Goal: Use online tool/utility

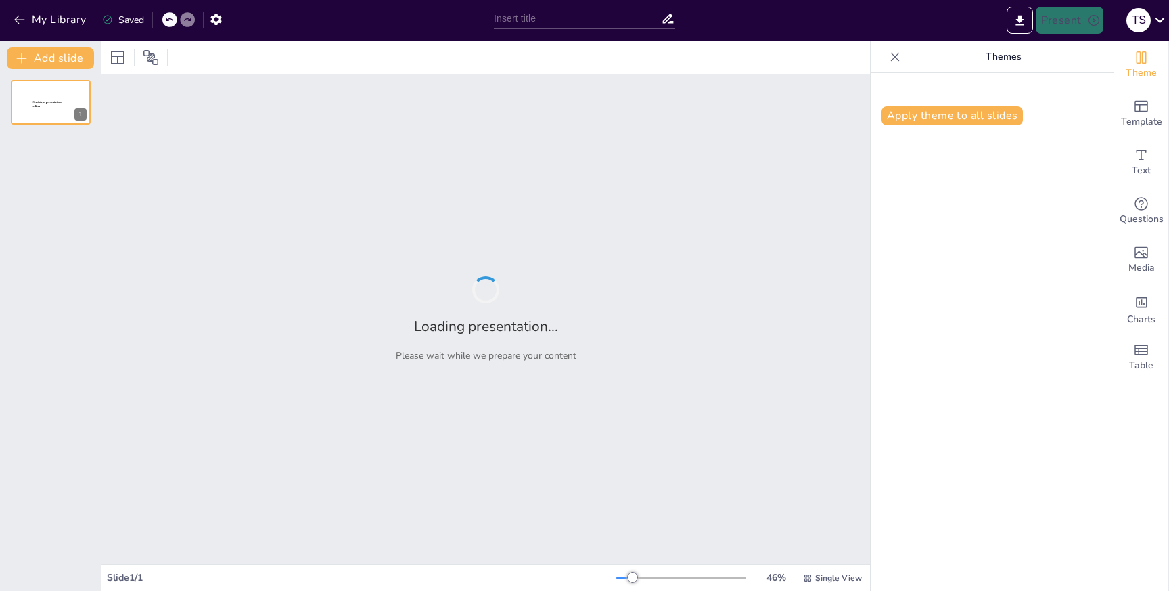
type input "Met Lef naar Meetbare Groei: Het Marketingplan van WSB"
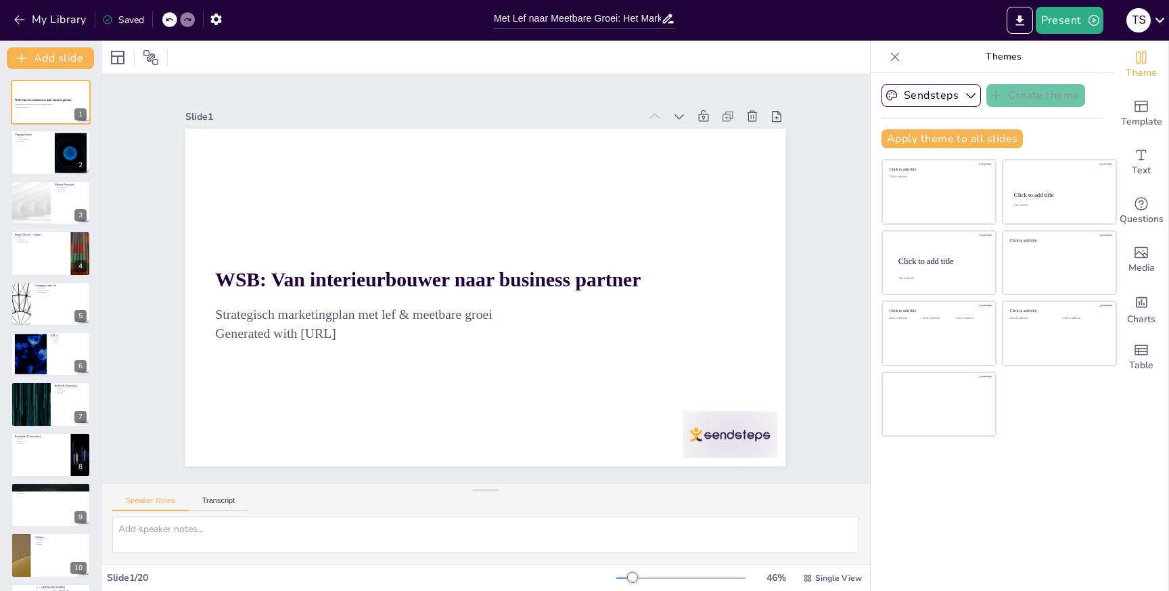
checkbox input "true"
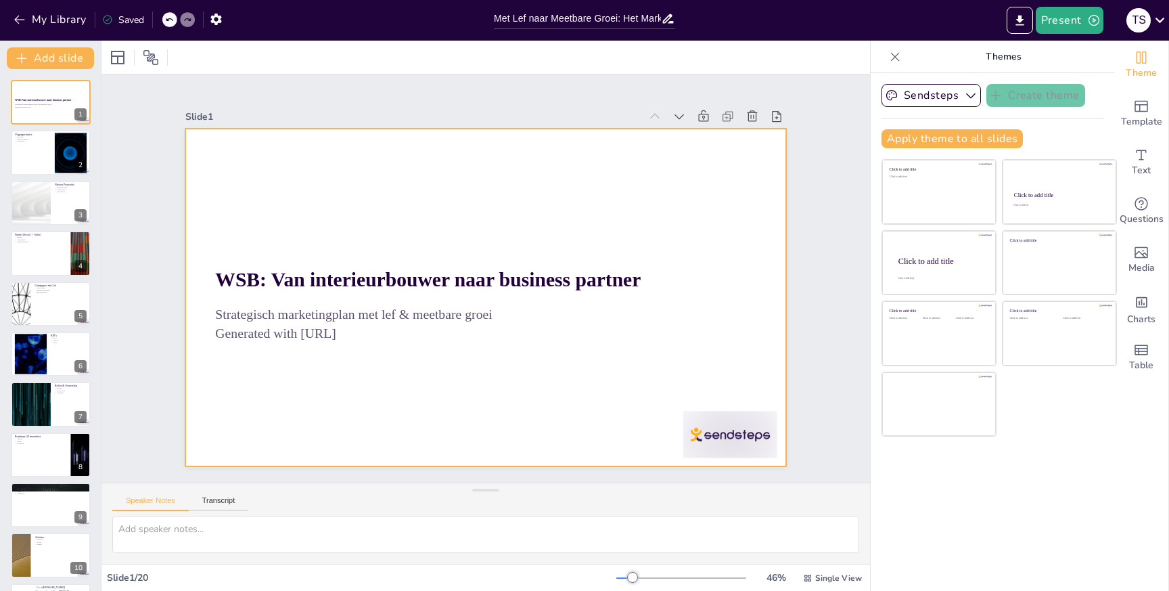
checkbox input "true"
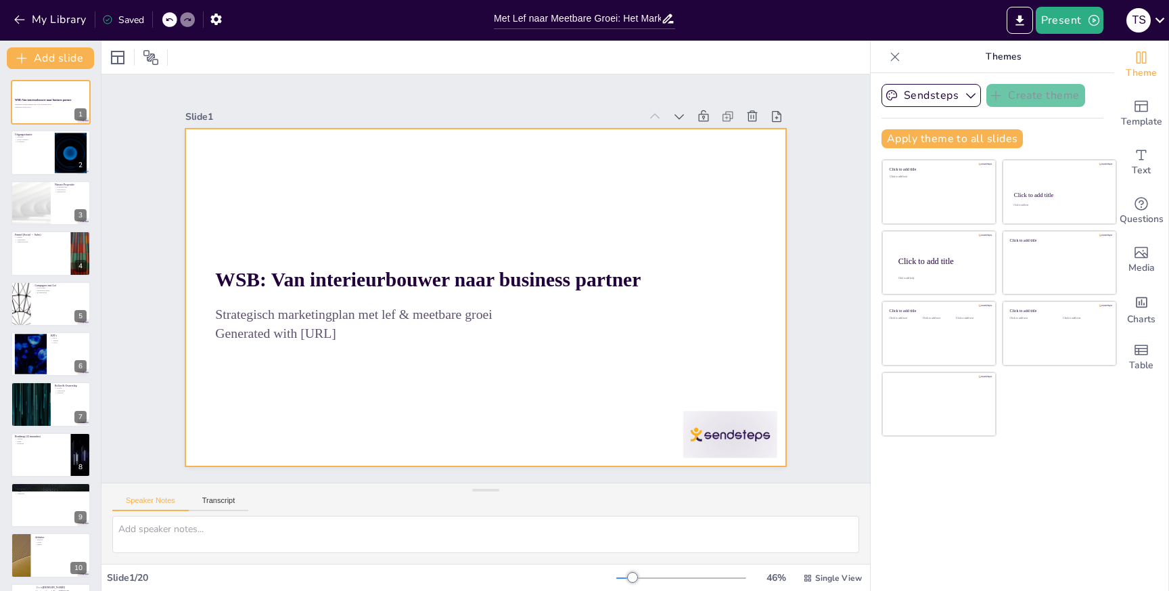
checkbox input "true"
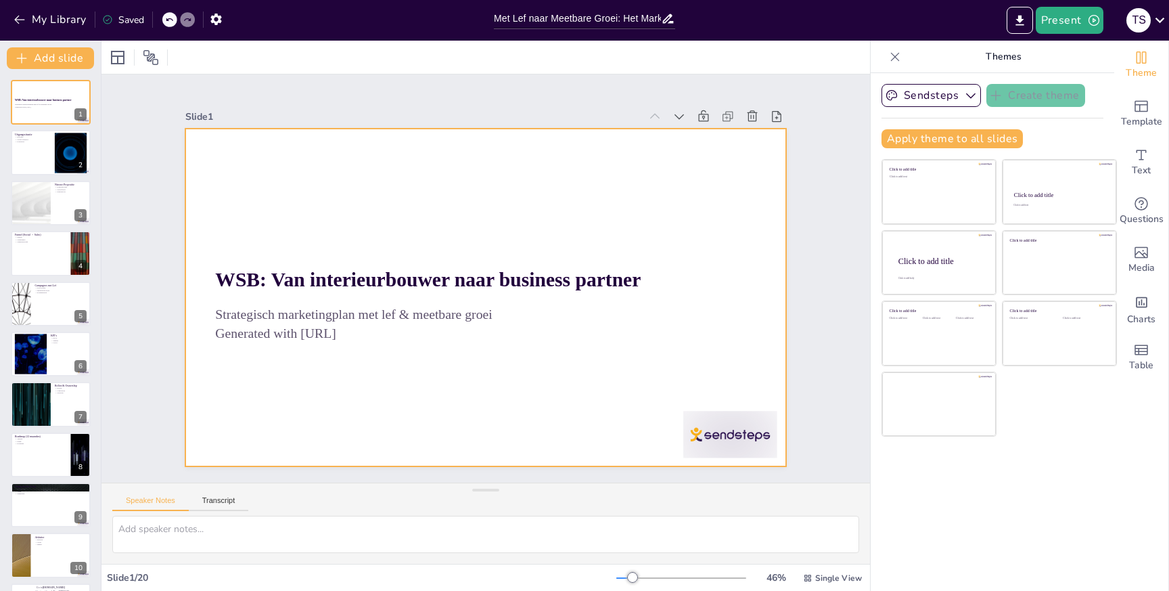
checkbox input "true"
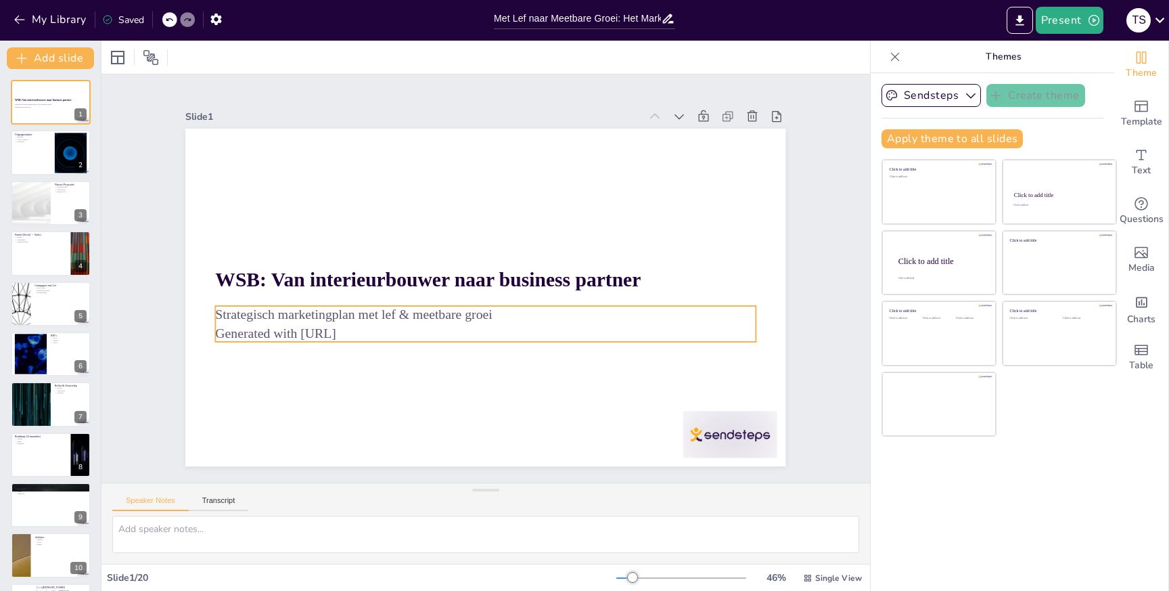
checkbox input "true"
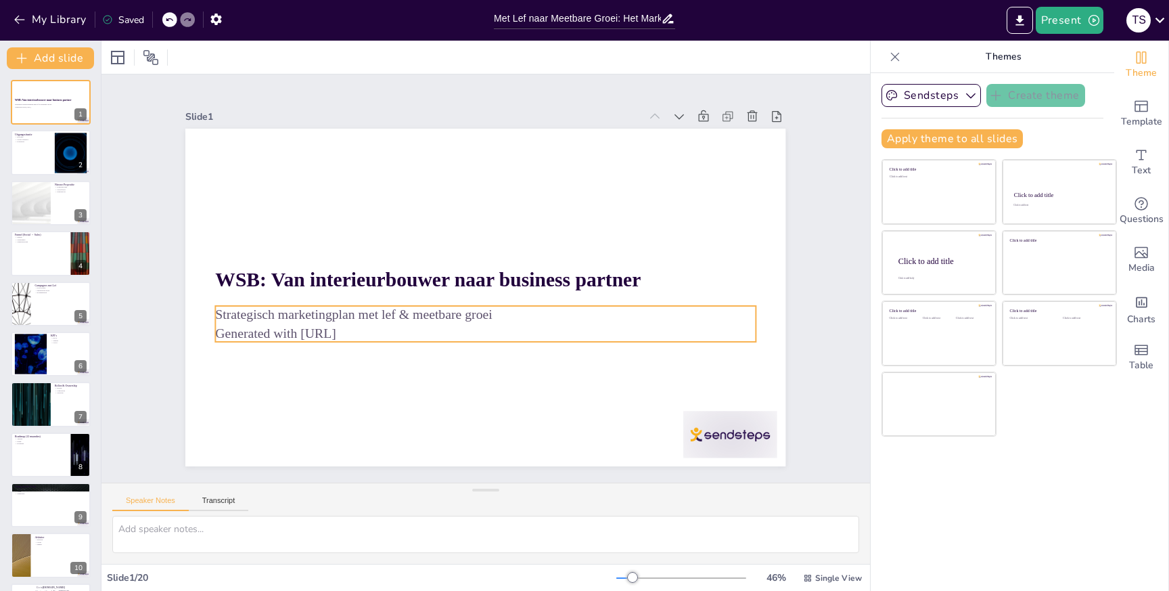
checkbox input "true"
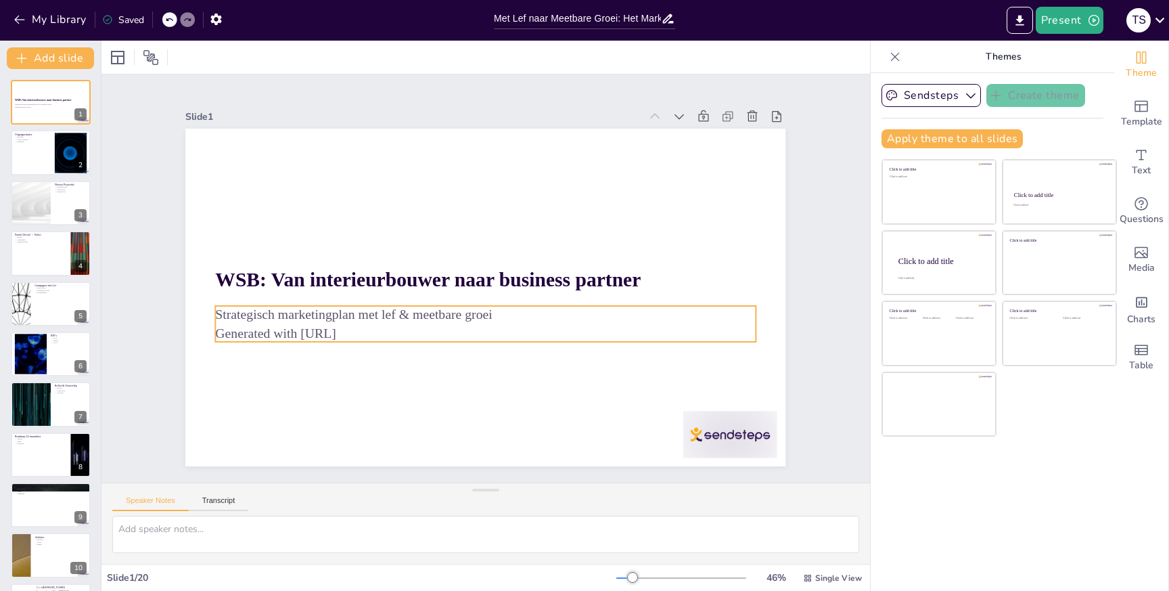
checkbox input "true"
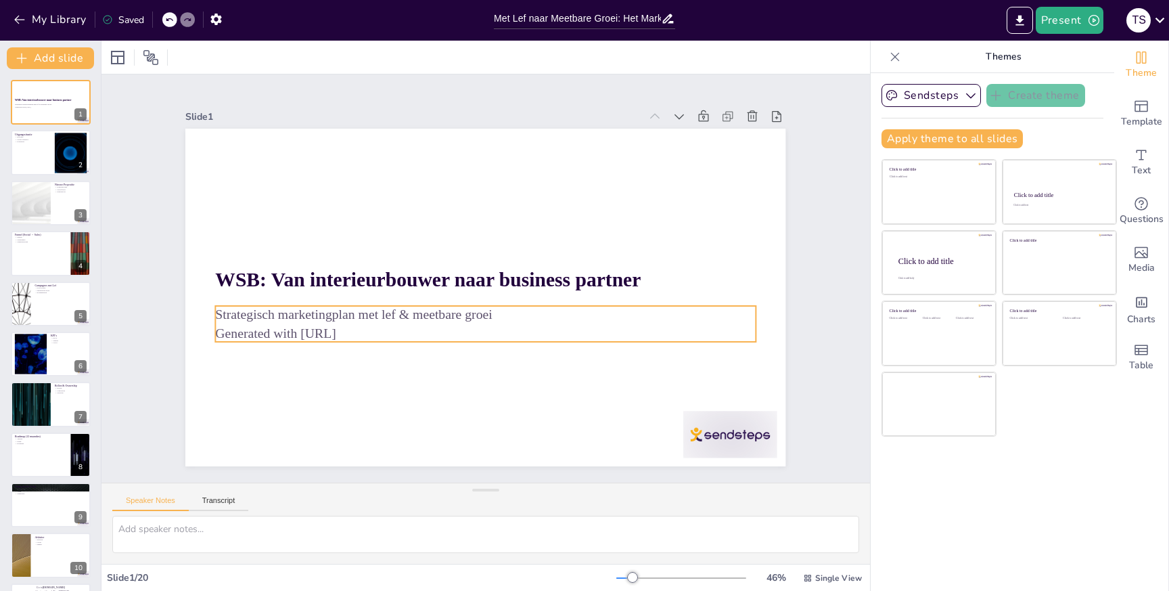
checkbox input "true"
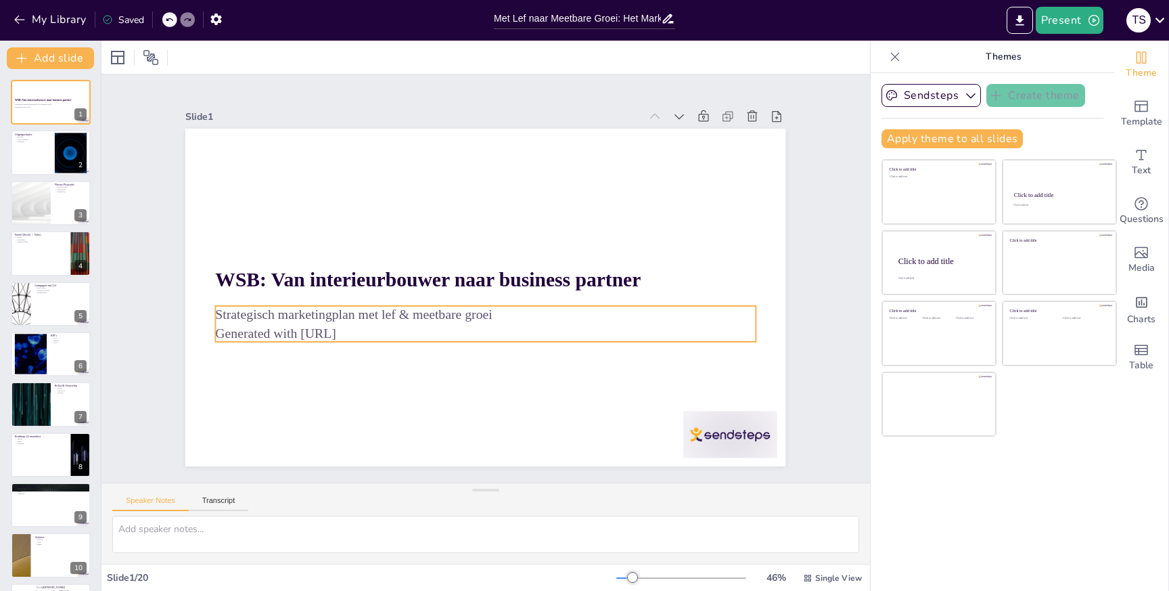
checkbox input "true"
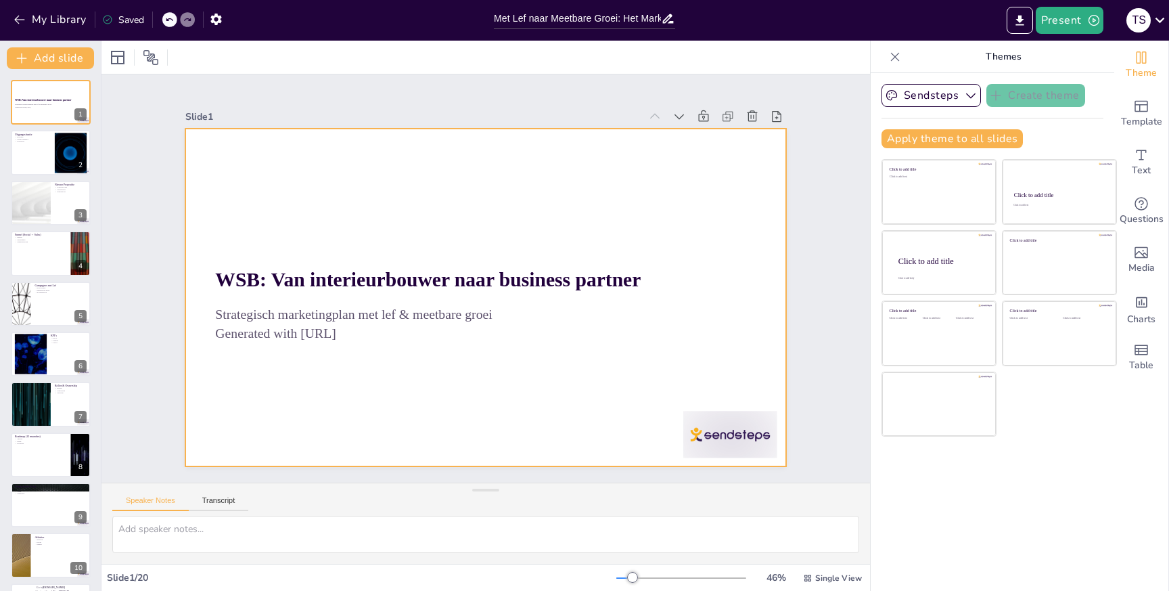
checkbox input "true"
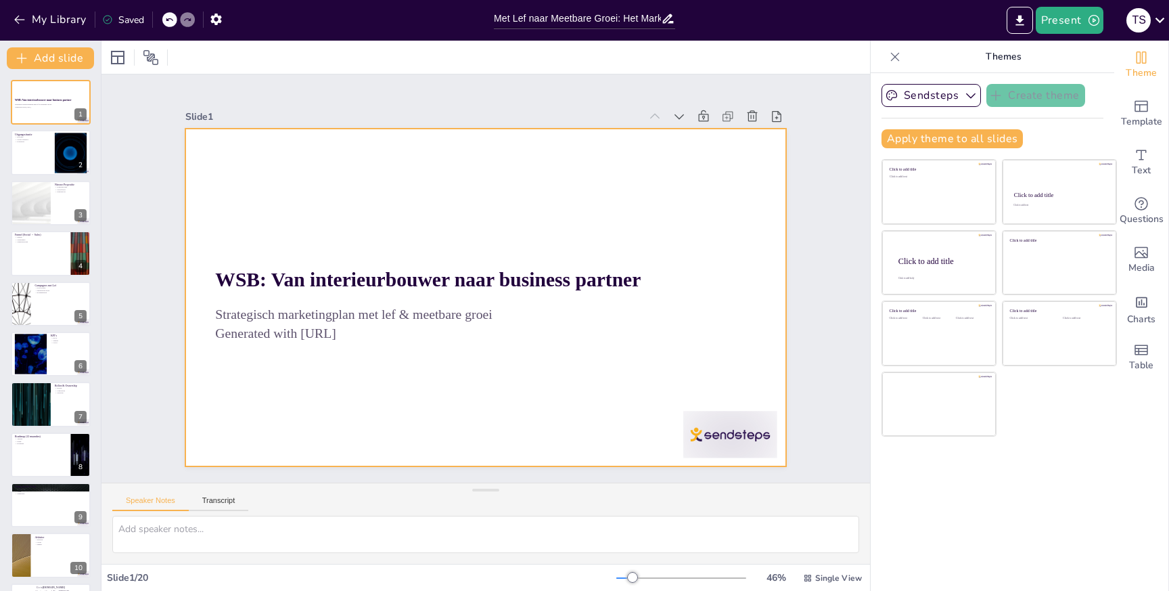
checkbox input "true"
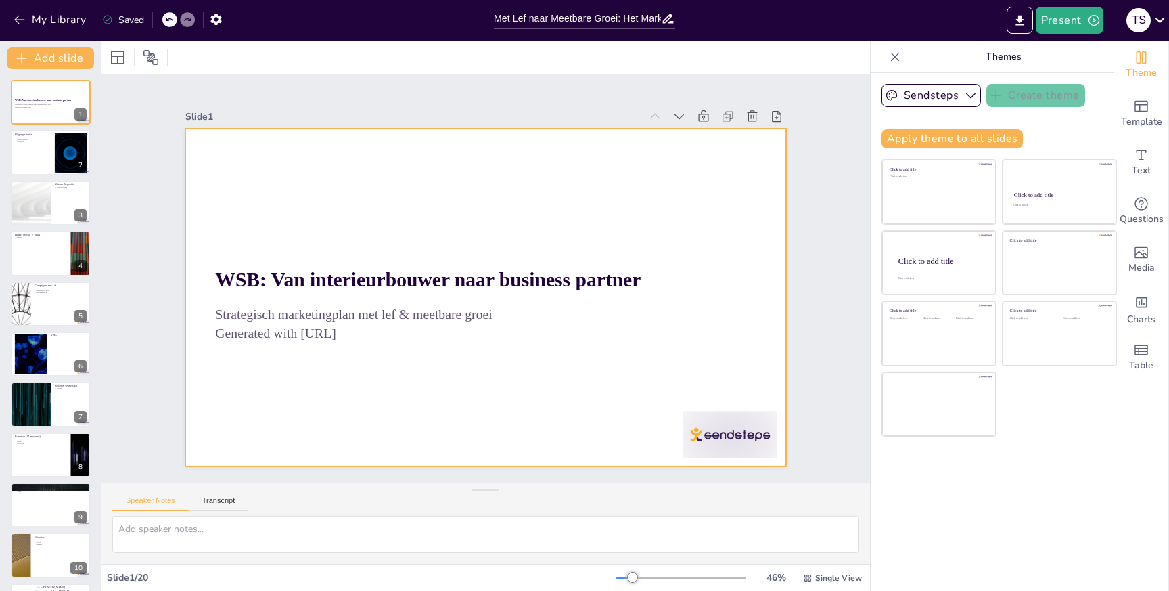
checkbox input "true"
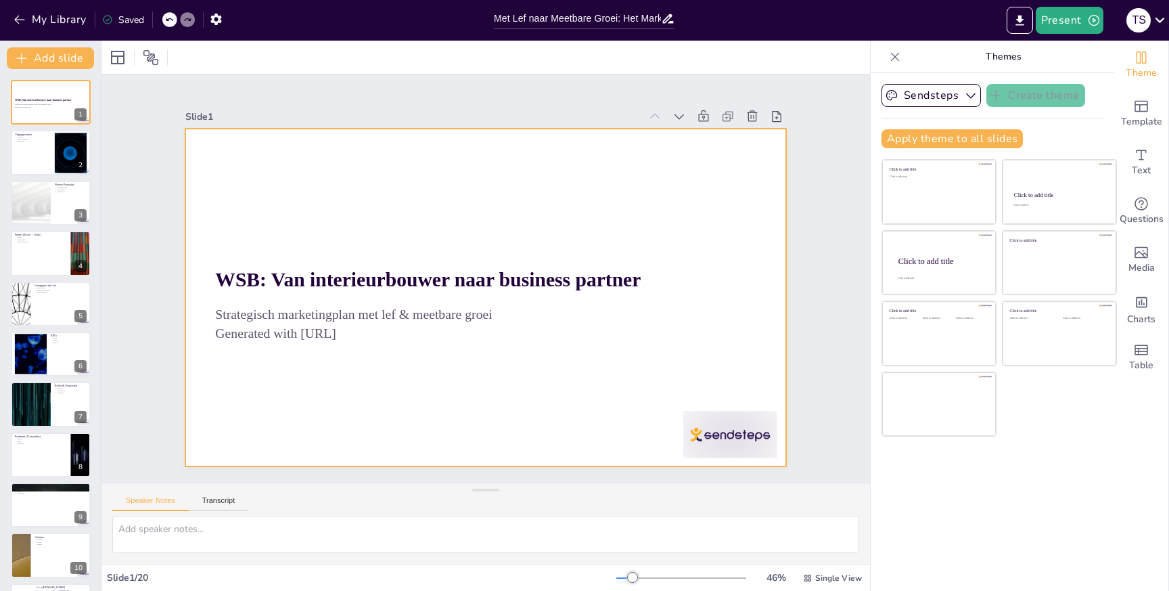
checkbox input "true"
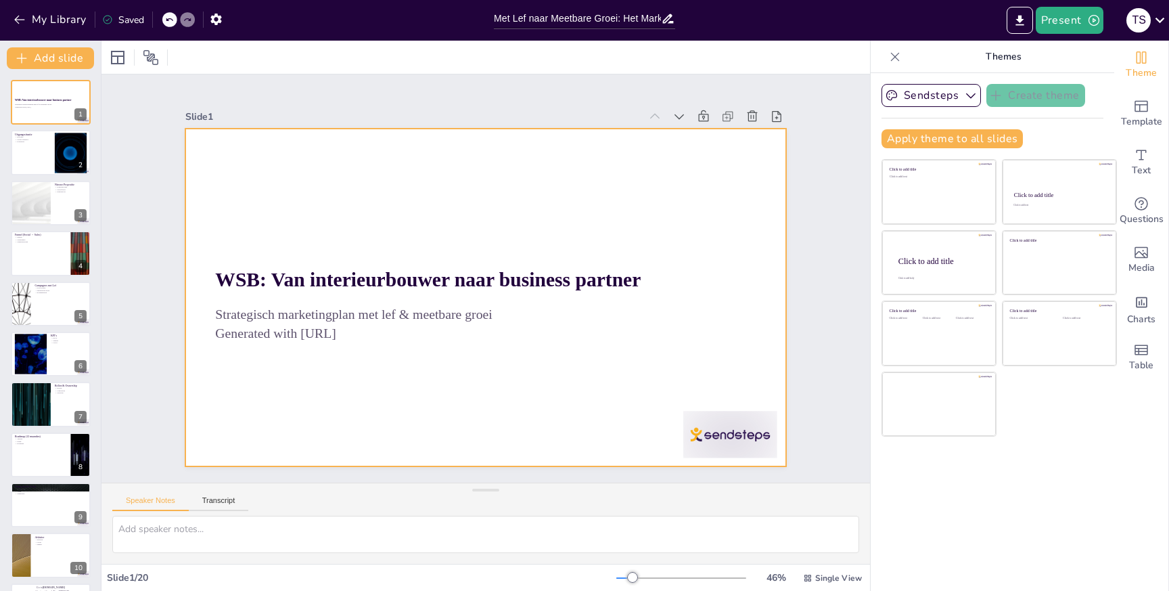
checkbox input "true"
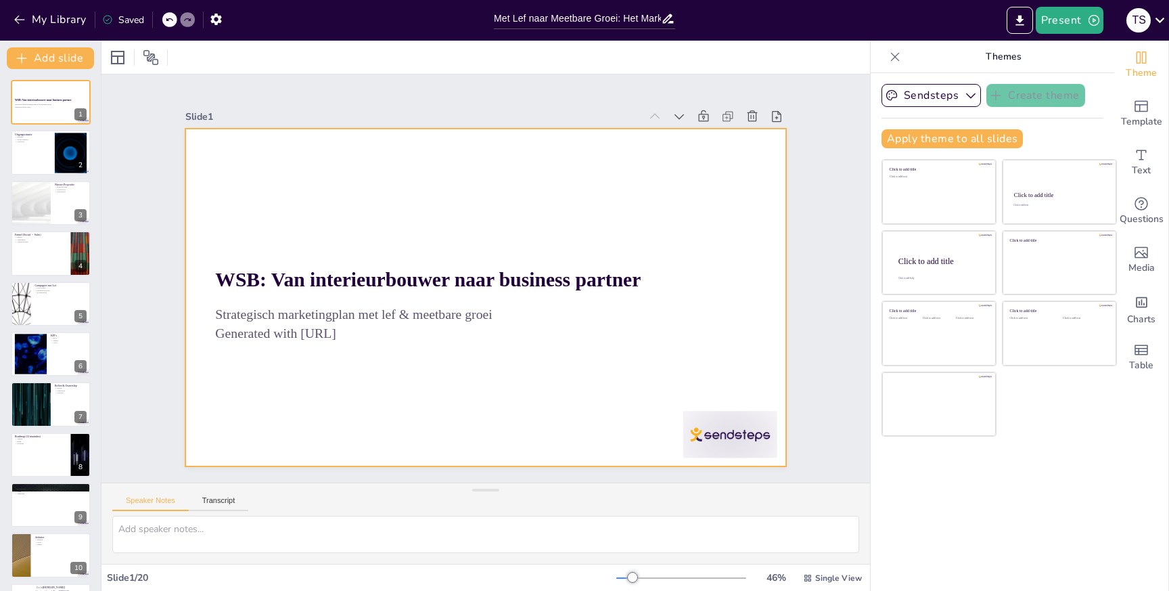
checkbox input "true"
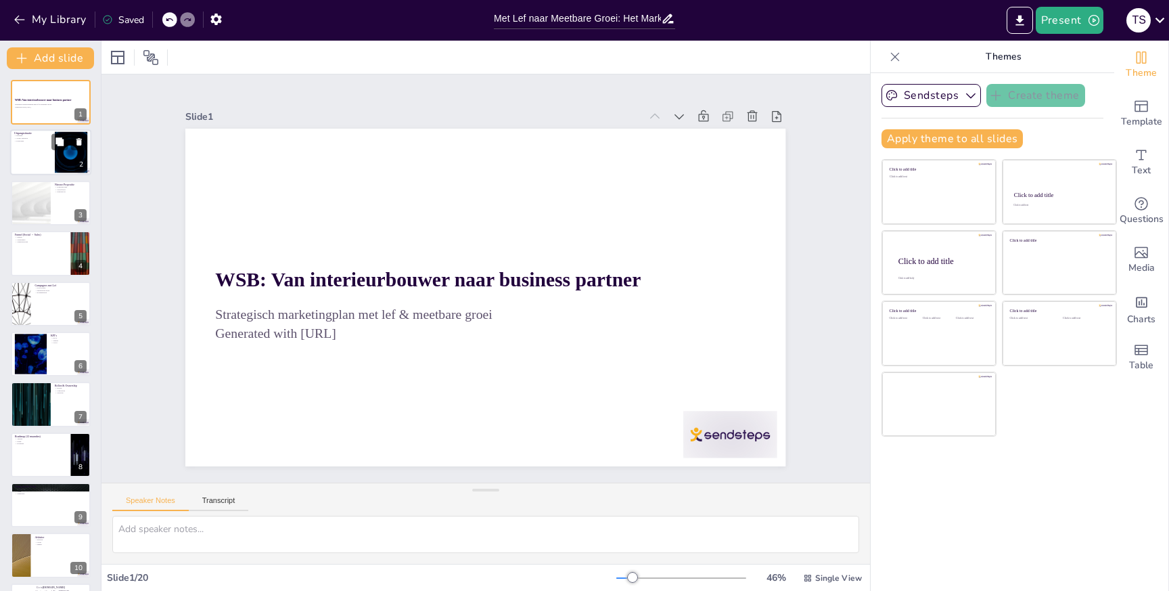
checkbox input "true"
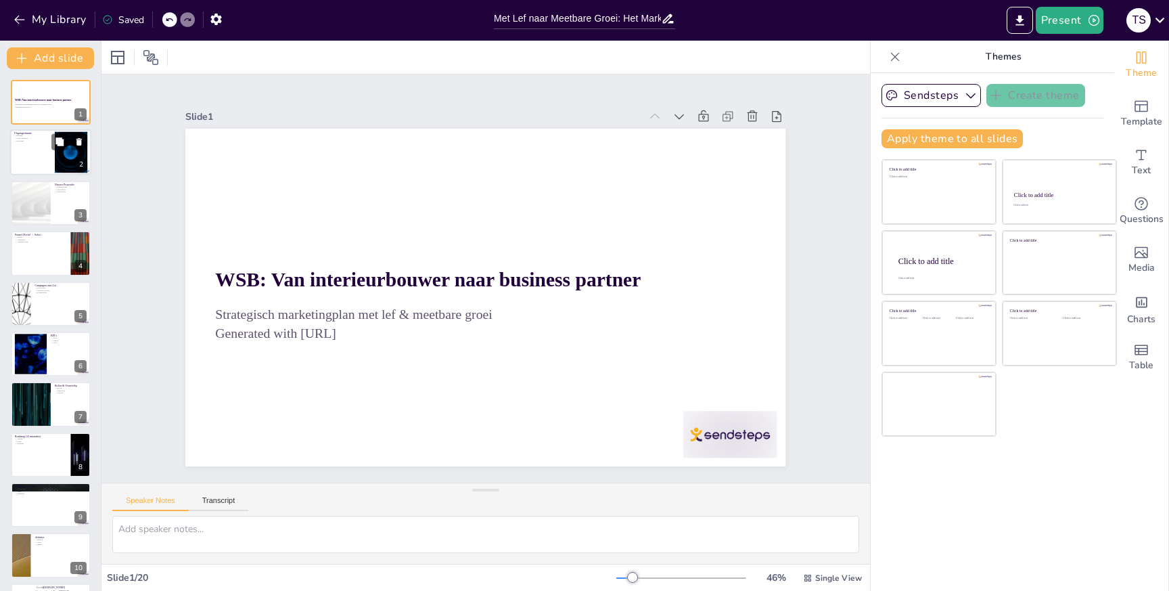
checkbox input "true"
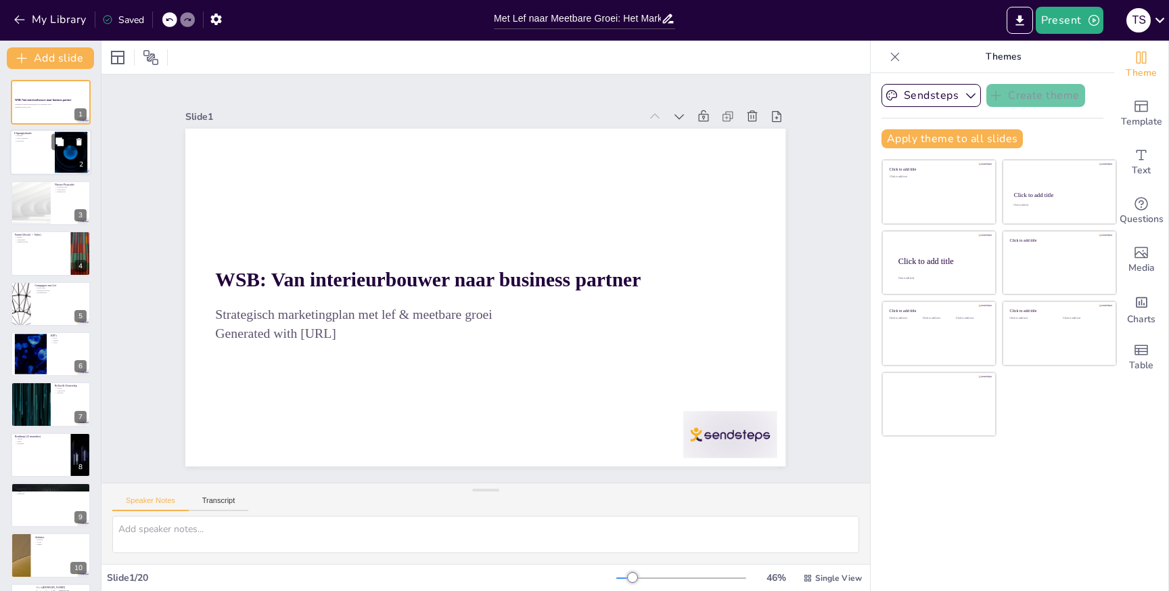
click at [46, 153] on div at bounding box center [50, 153] width 81 height 46
checkbox input "true"
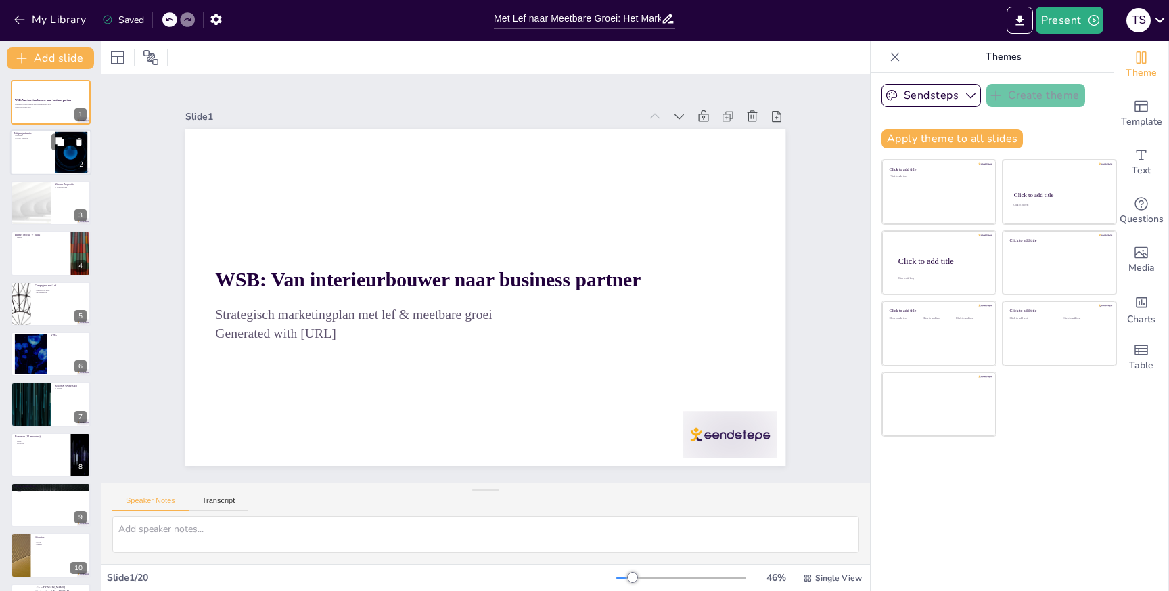
checkbox input "true"
type textarea "WSB heeft een rijke geschiedenis sinds 1958, wat een sterke basis vormt voor de…"
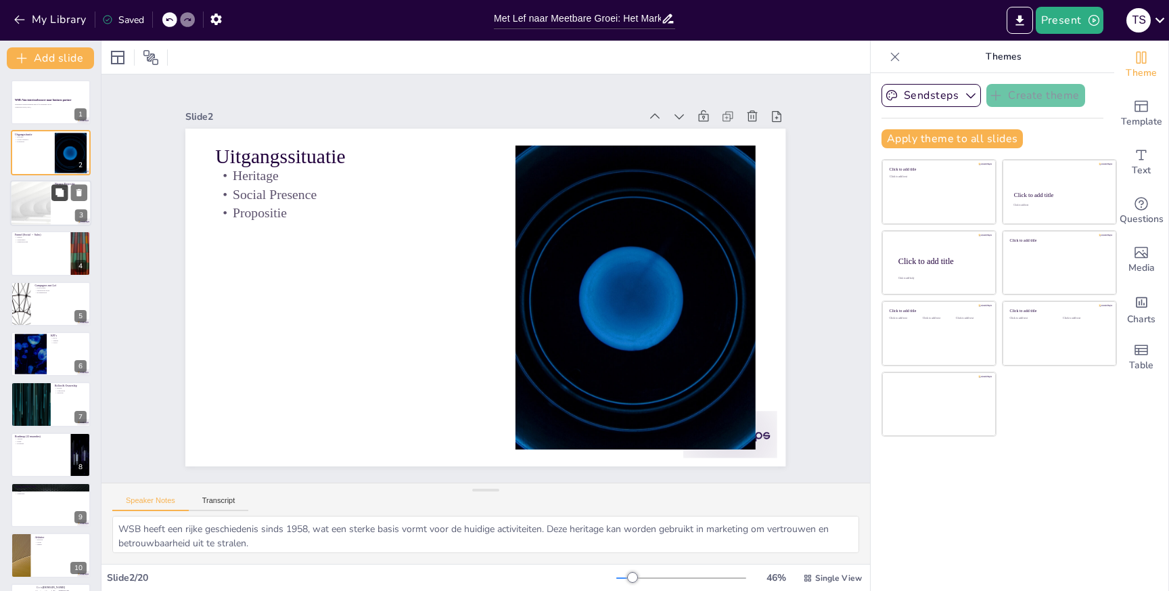
checkbox input "true"
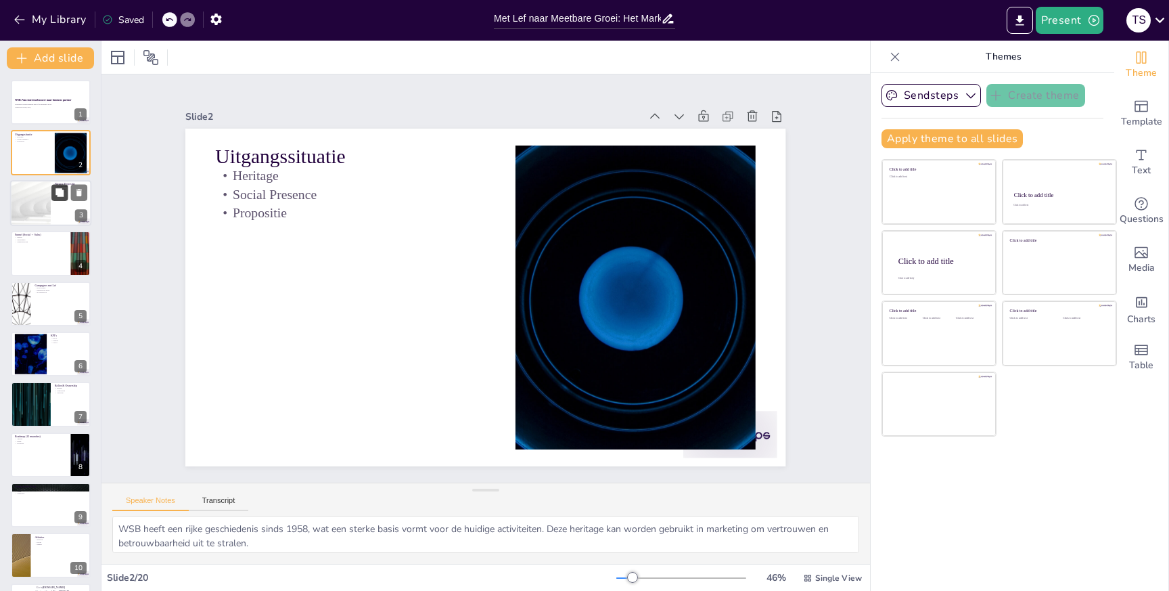
checkbox input "true"
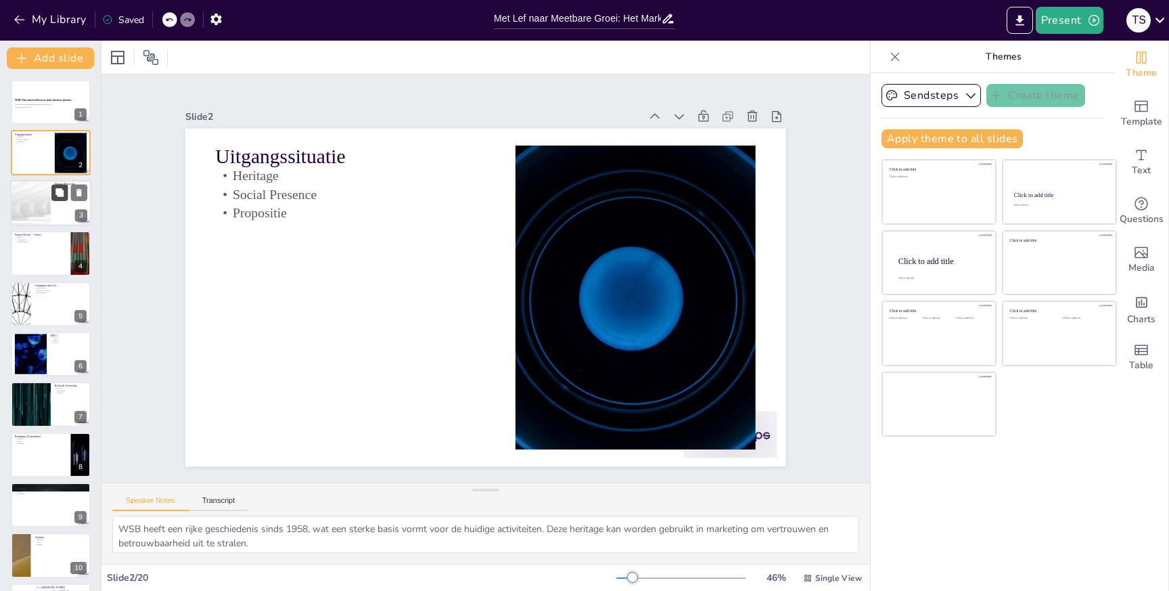
checkbox input "true"
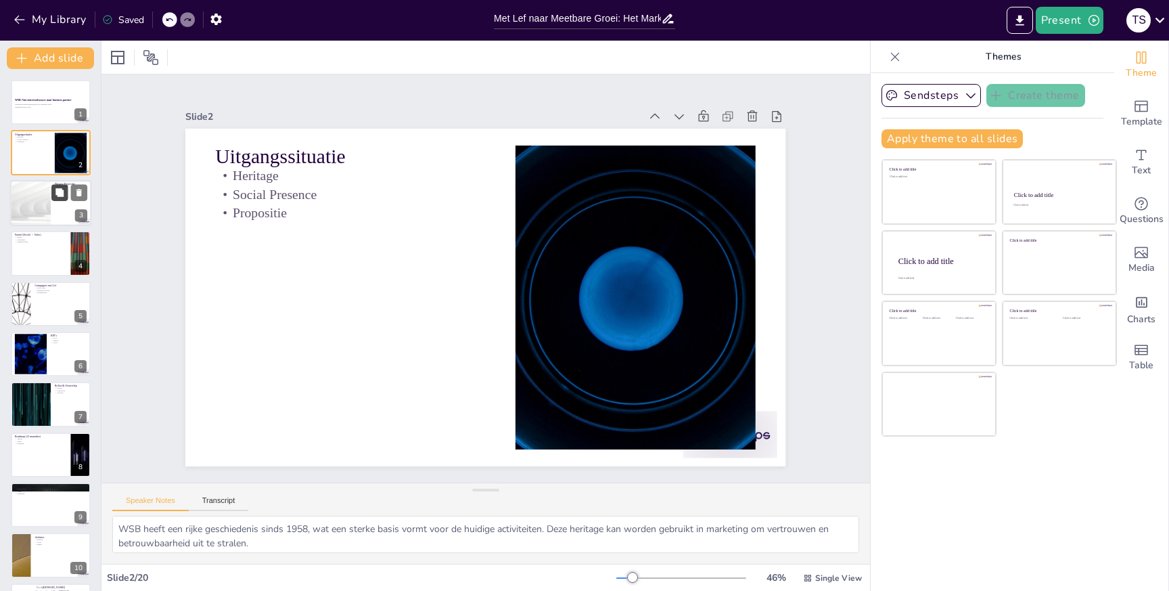
checkbox input "true"
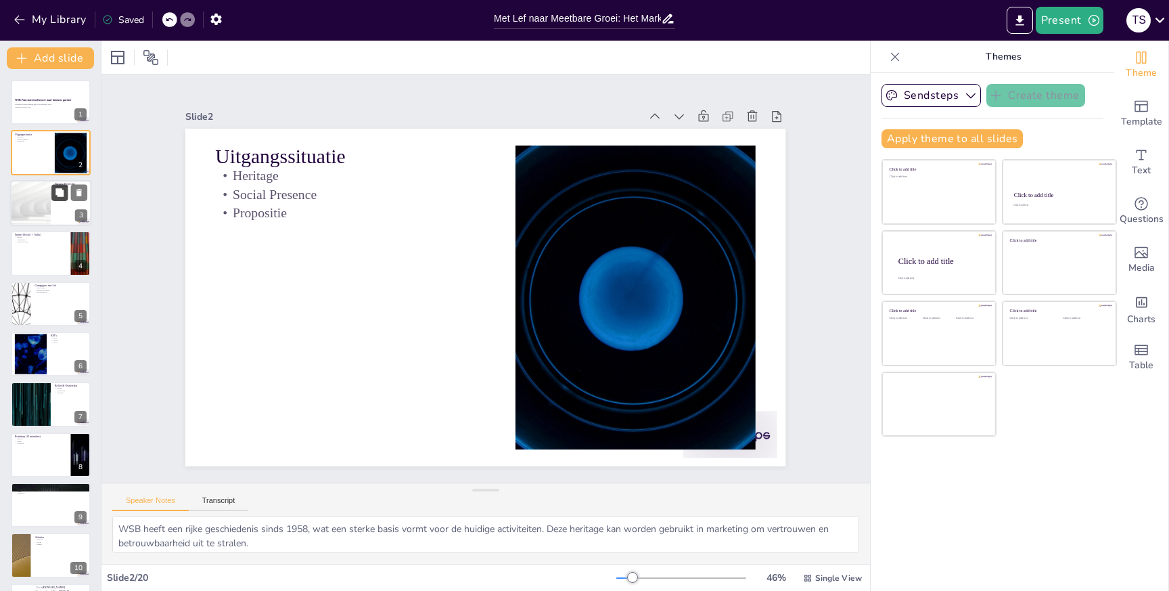
click at [51, 196] on button at bounding box center [59, 192] width 16 height 16
type textarea "De nieuwe propositie richt zich op klantbeleving, wat essentieel is voor het su…"
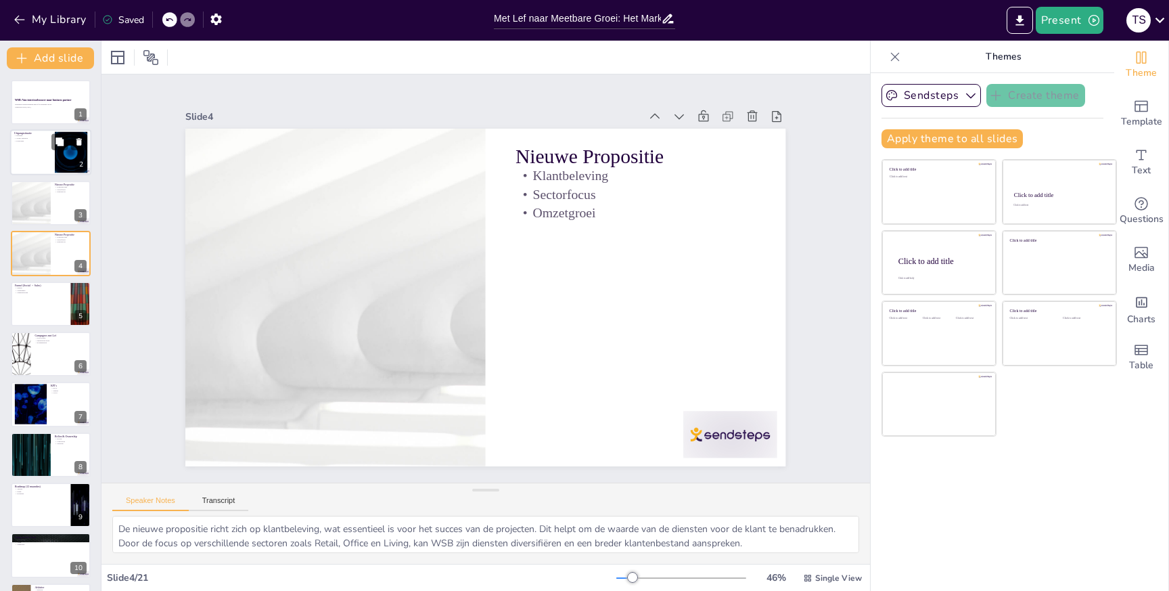
checkbox input "true"
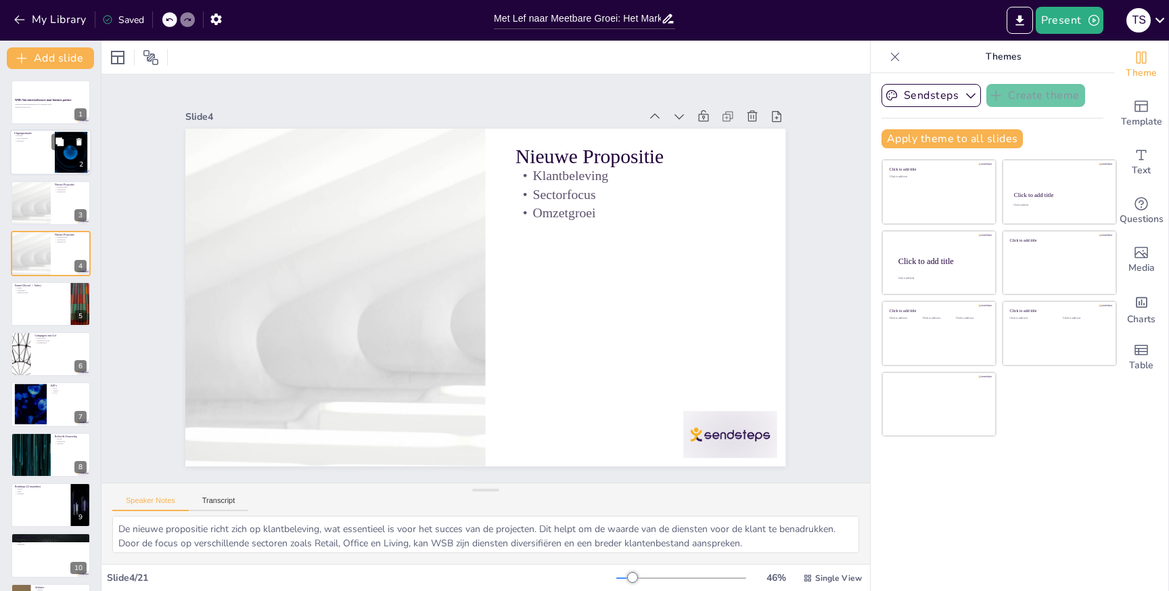
checkbox input "true"
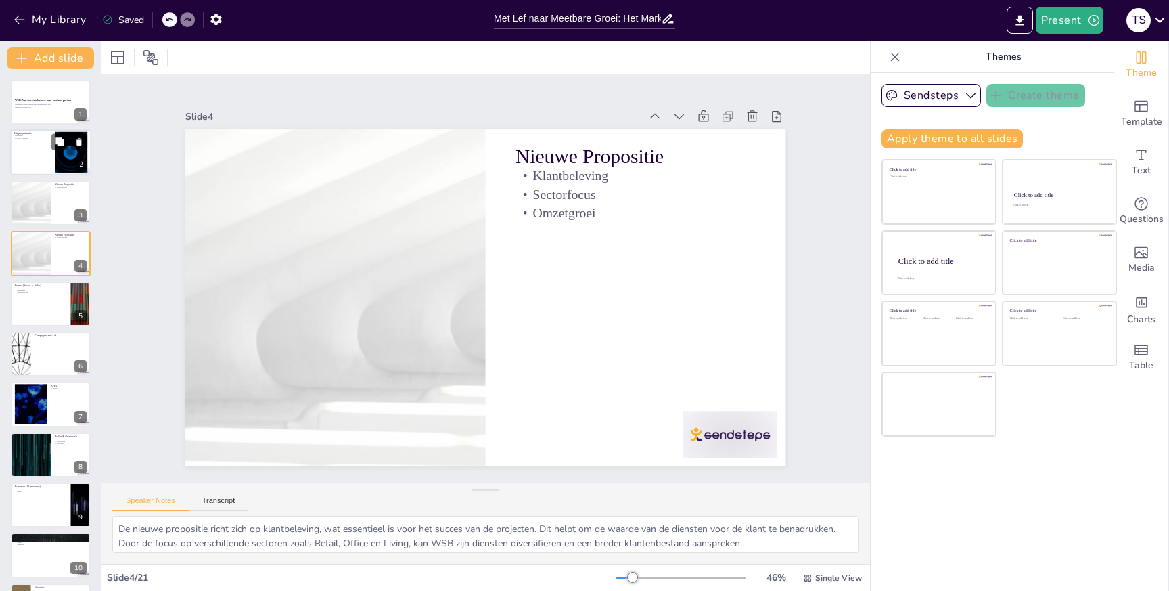
checkbox input "true"
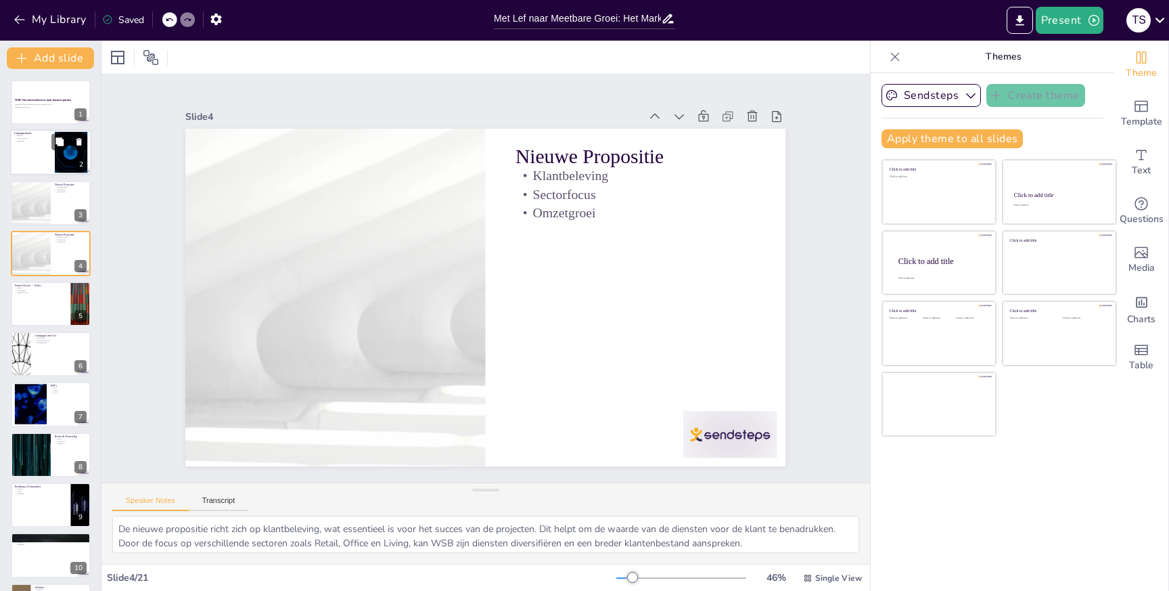
checkbox input "true"
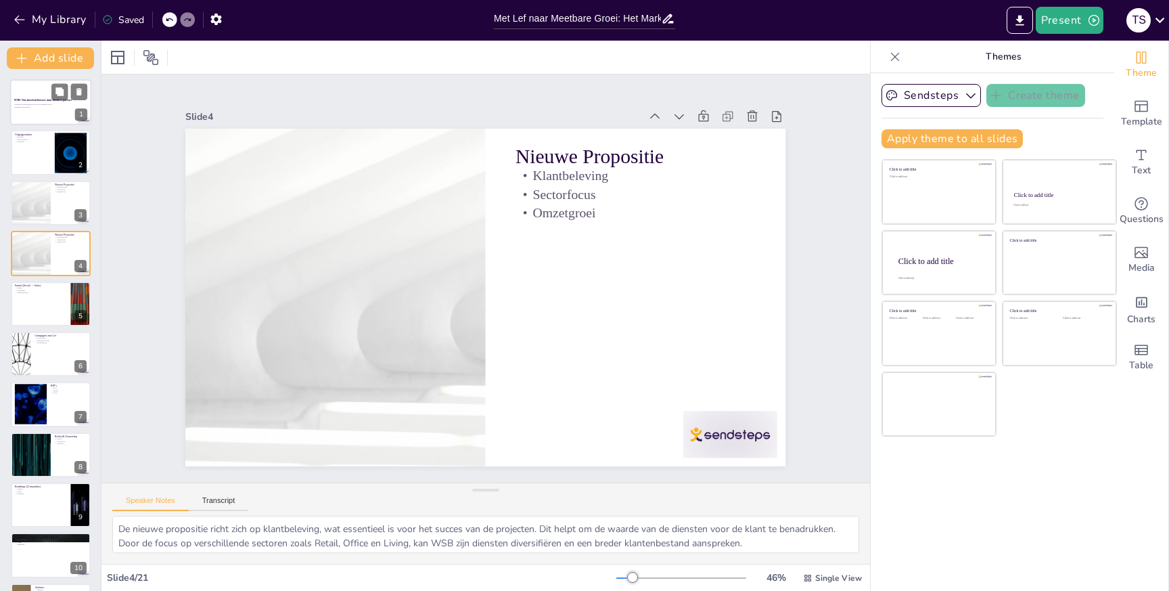
checkbox input "true"
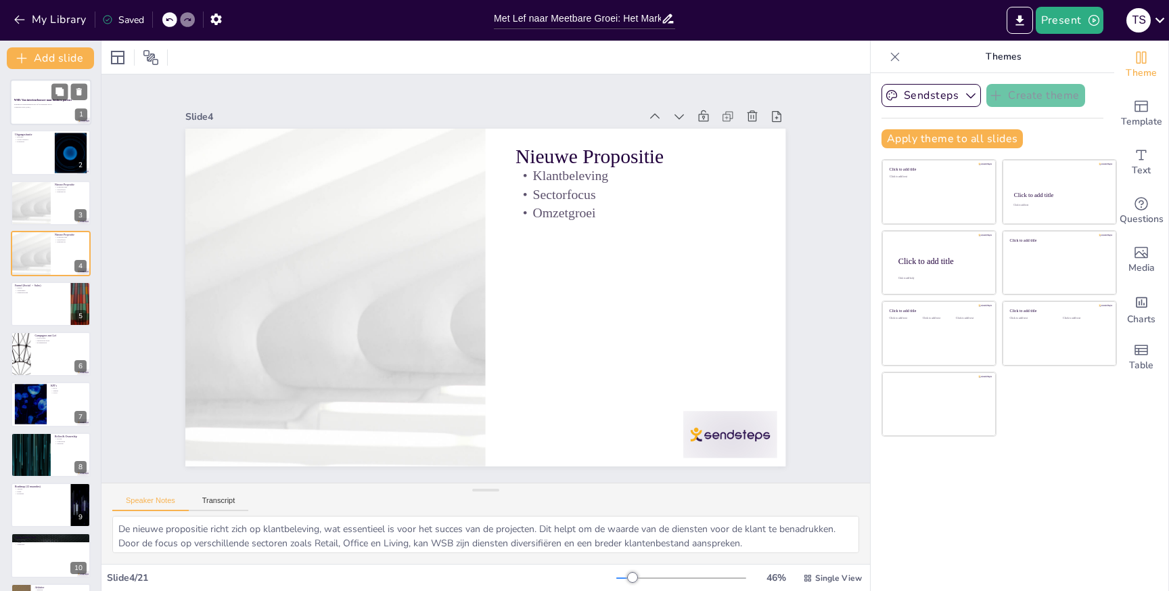
checkbox input "true"
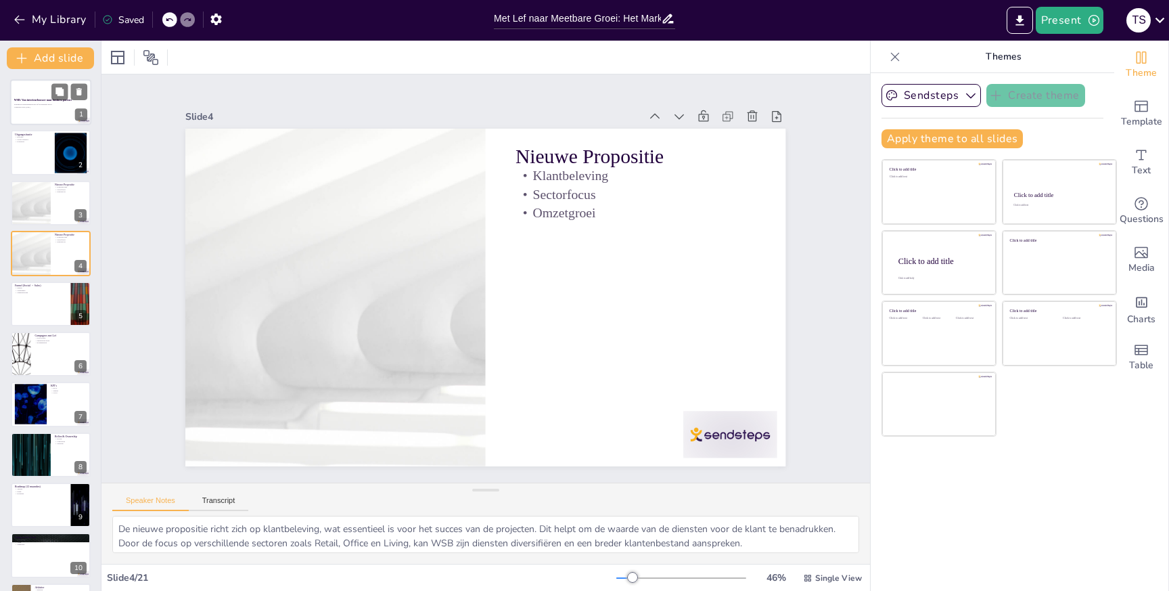
checkbox input "true"
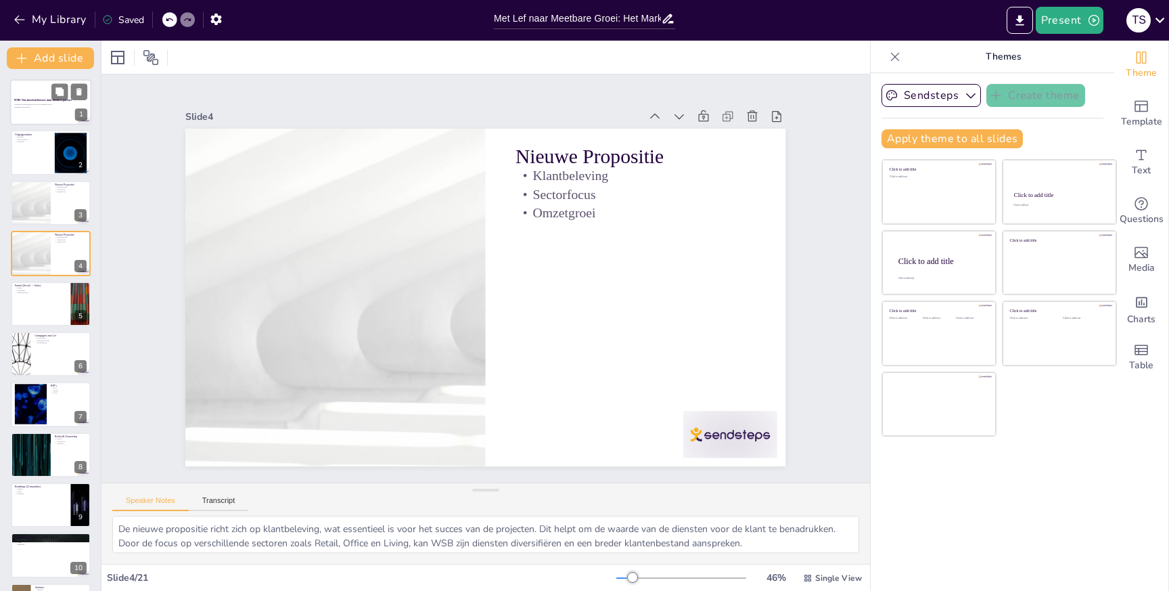
checkbox input "true"
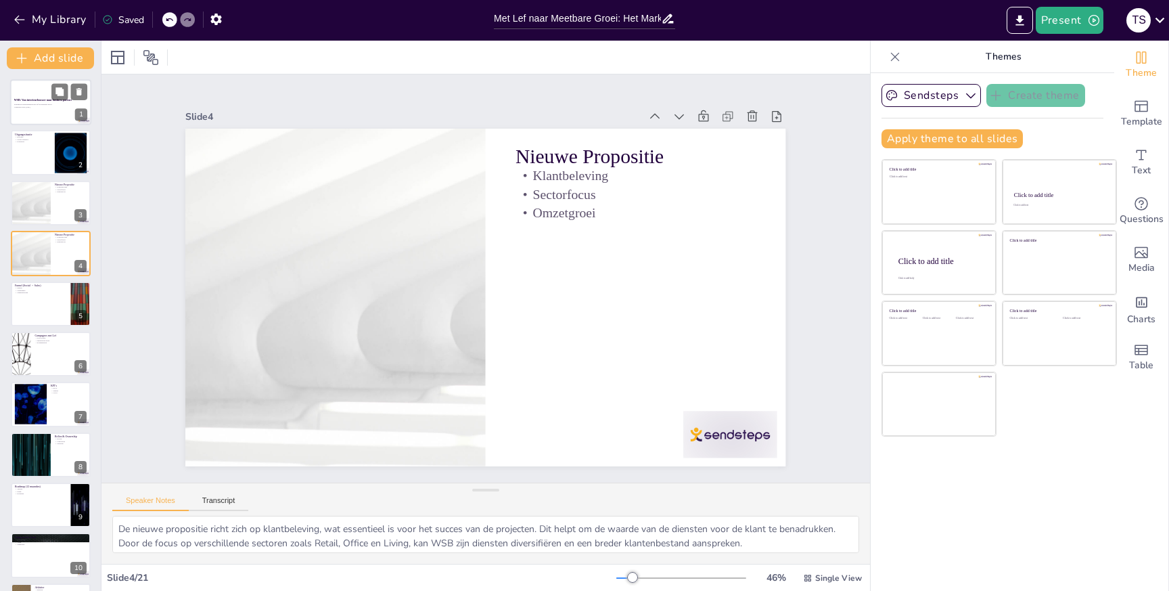
checkbox input "true"
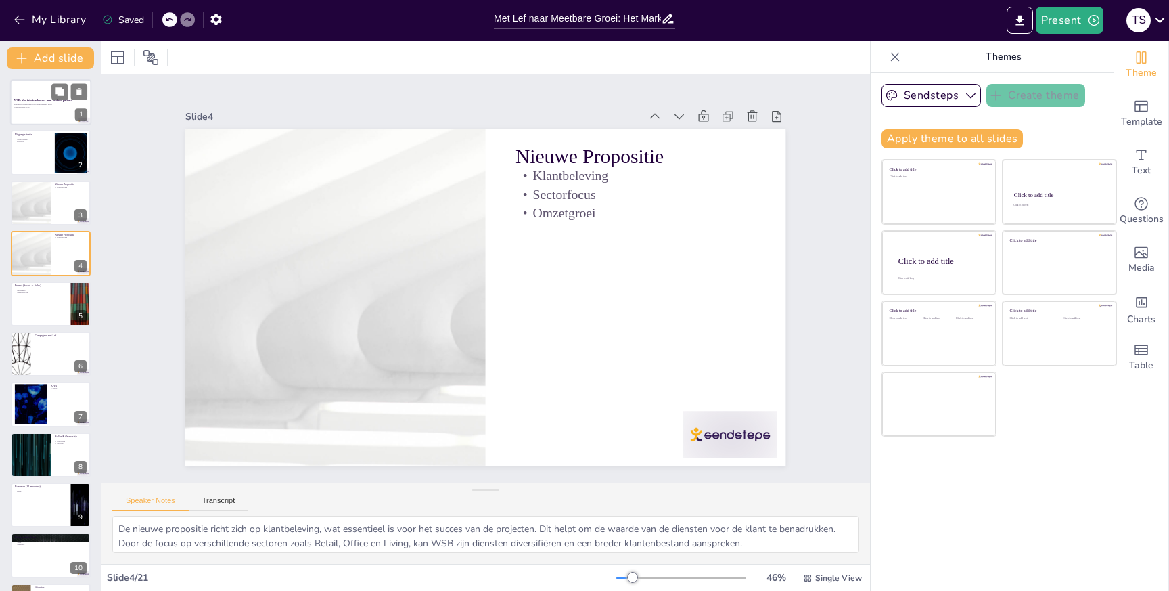
checkbox input "true"
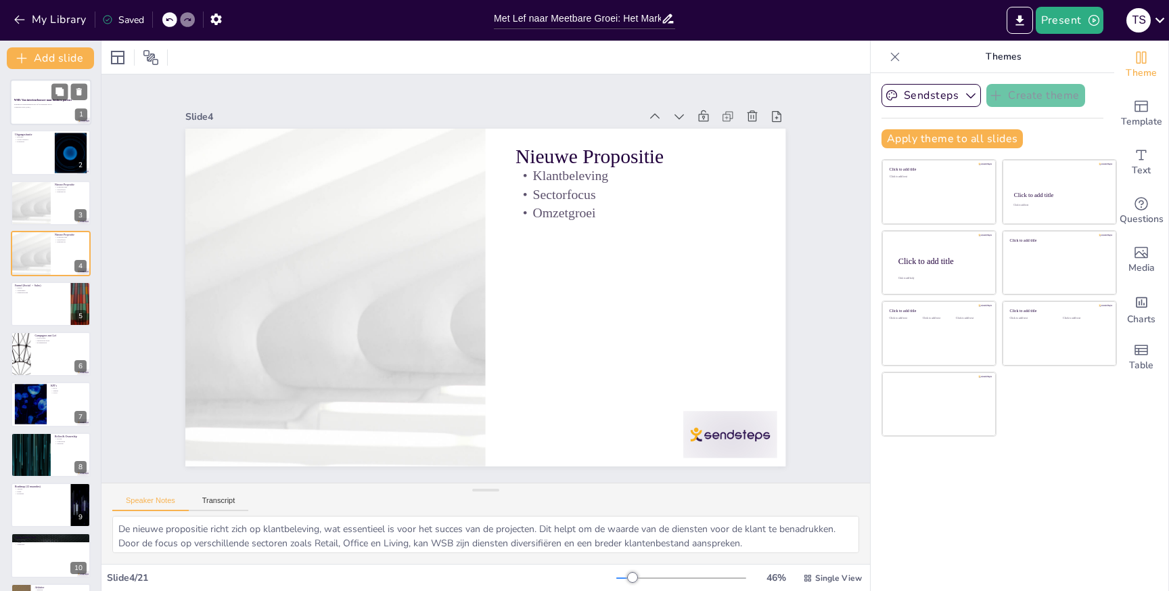
checkbox input "true"
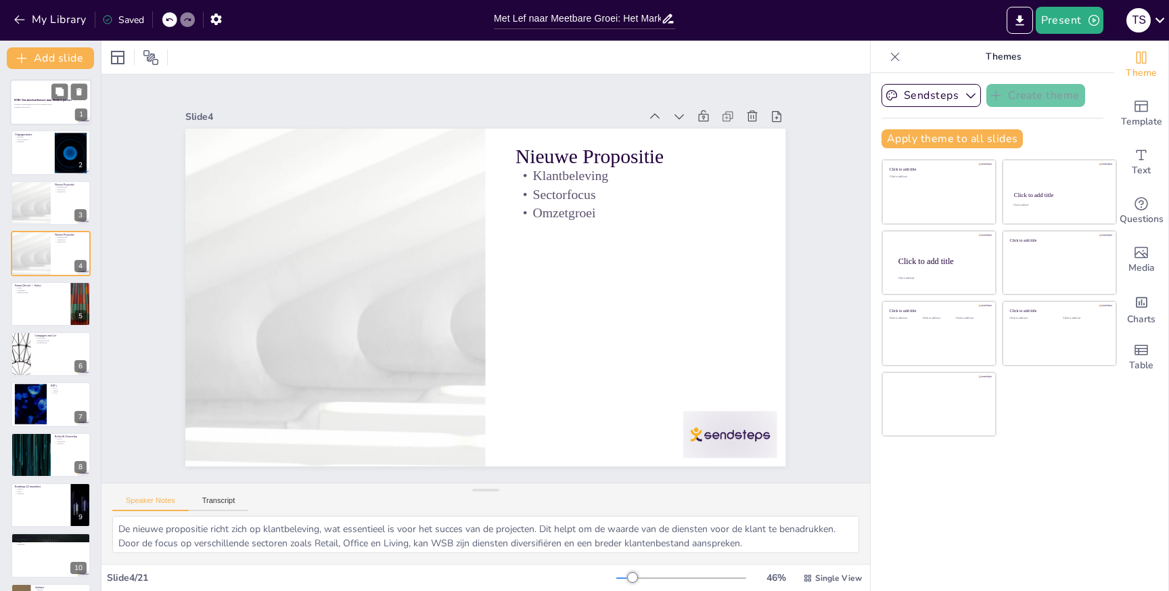
click at [50, 83] on div at bounding box center [50, 102] width 81 height 46
checkbox input "true"
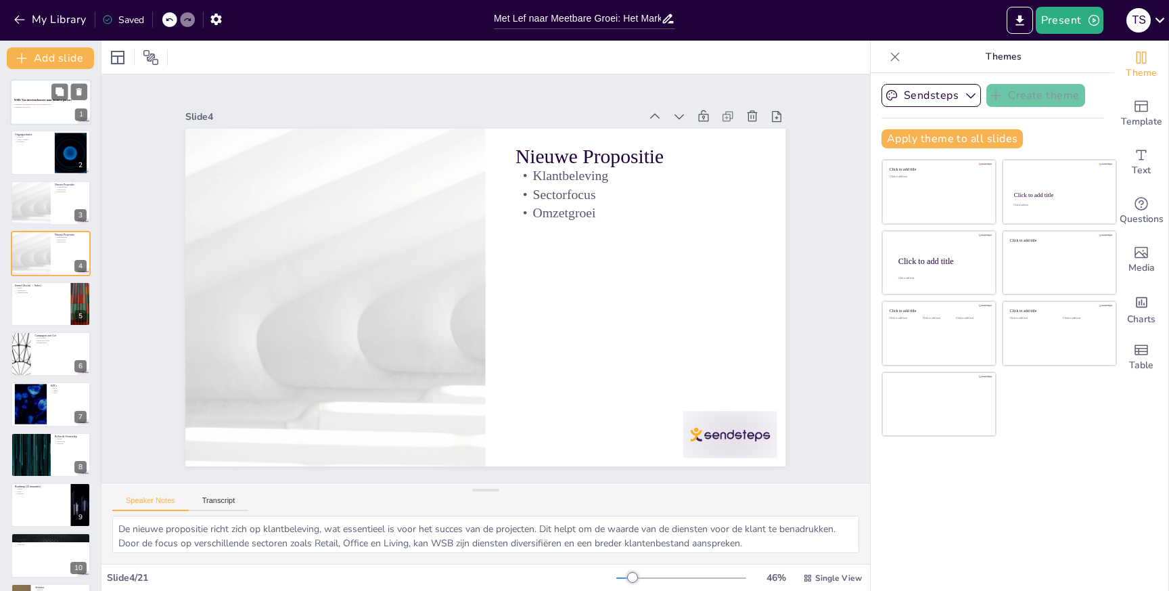
checkbox input "true"
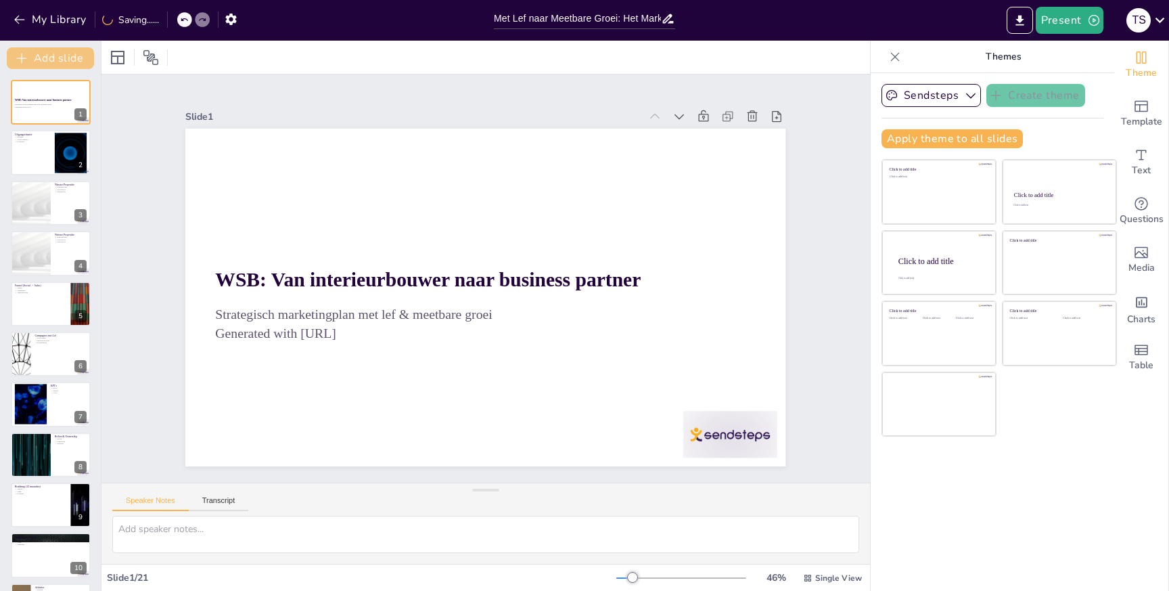
checkbox input "true"
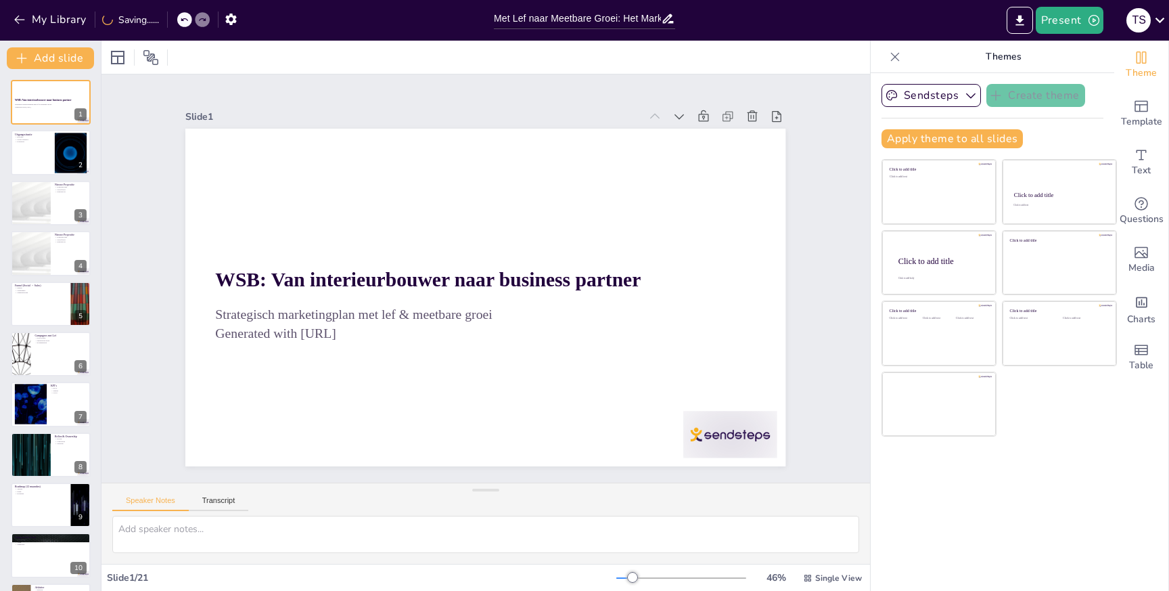
checkbox input "true"
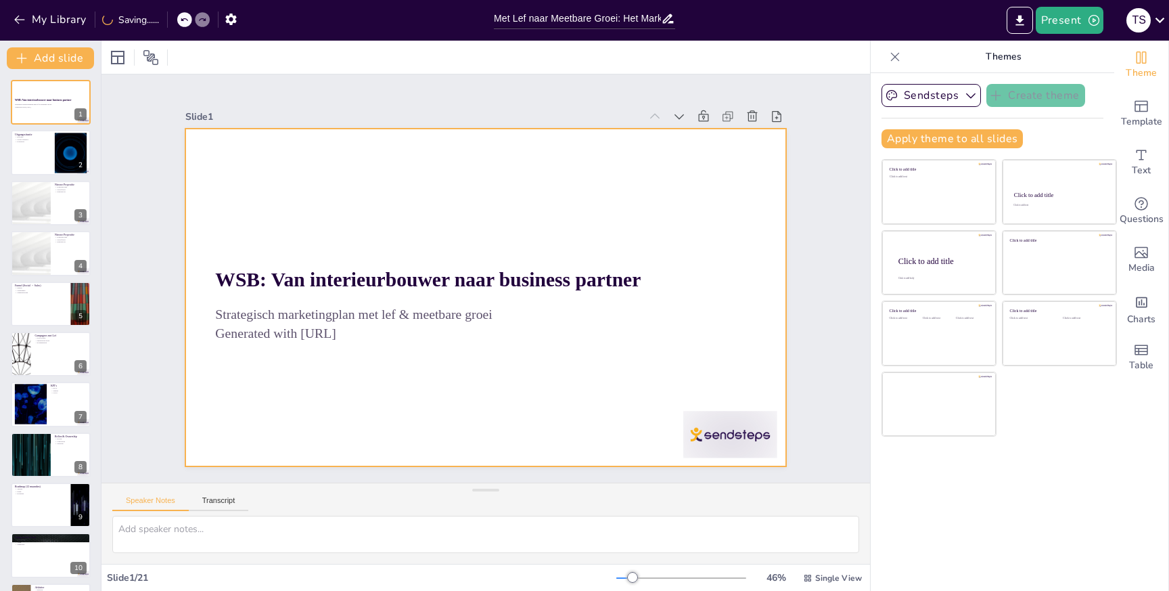
checkbox input "true"
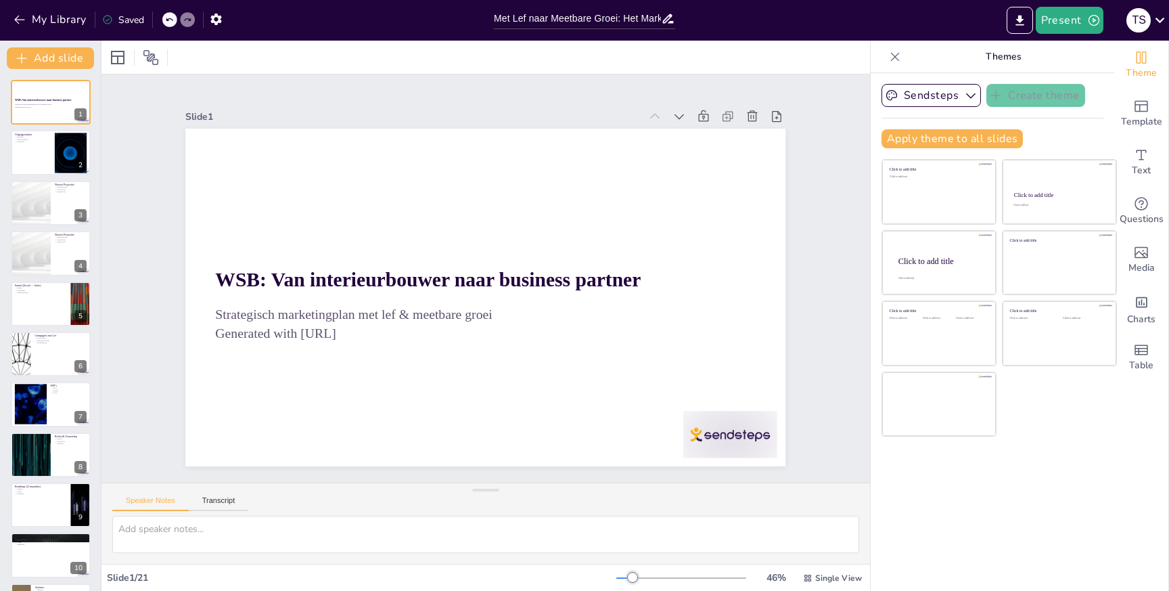
checkbox input "true"
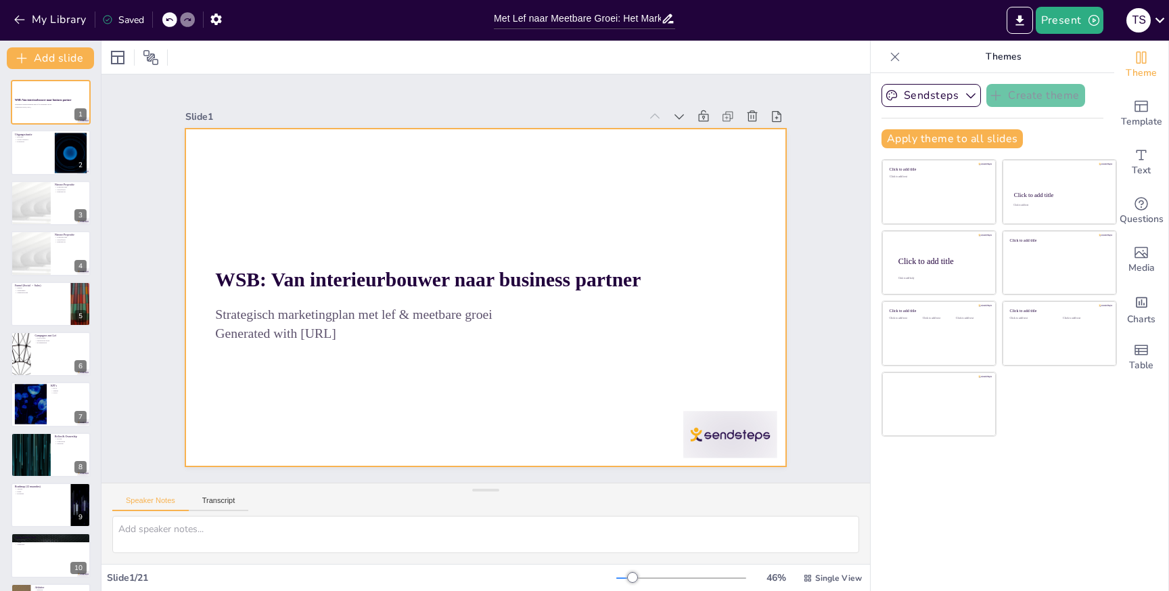
checkbox input "true"
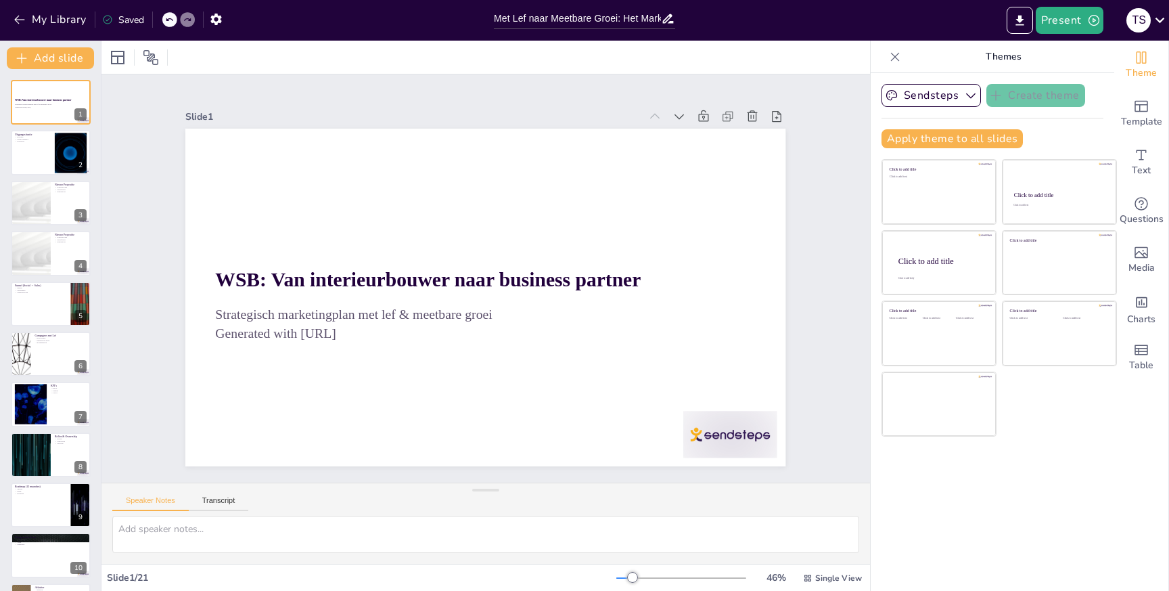
checkbox input "true"
click at [1056, 20] on button "Present" at bounding box center [1070, 20] width 68 height 27
click at [1075, 54] on li "Preview presentation" at bounding box center [1091, 50] width 108 height 22
